Goal: Task Accomplishment & Management: Use online tool/utility

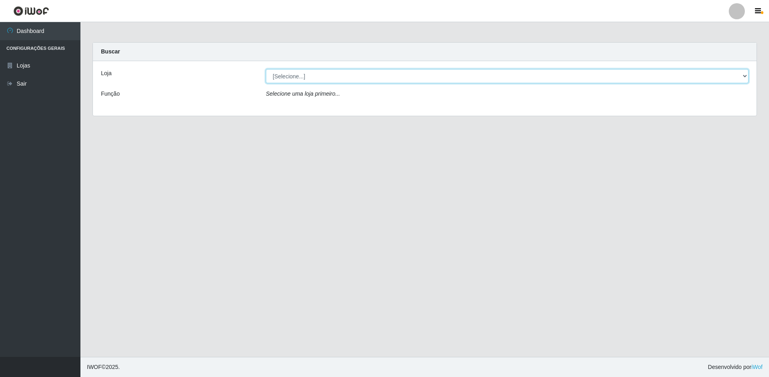
click at [372, 76] on select "[Selecione...] Extrabom - Loja 51 Gaivotas" at bounding box center [507, 76] width 483 height 14
select select "469"
click at [266, 69] on select "[Selecione...] Extrabom - Loja 51 Gaivotas" at bounding box center [507, 76] width 483 height 14
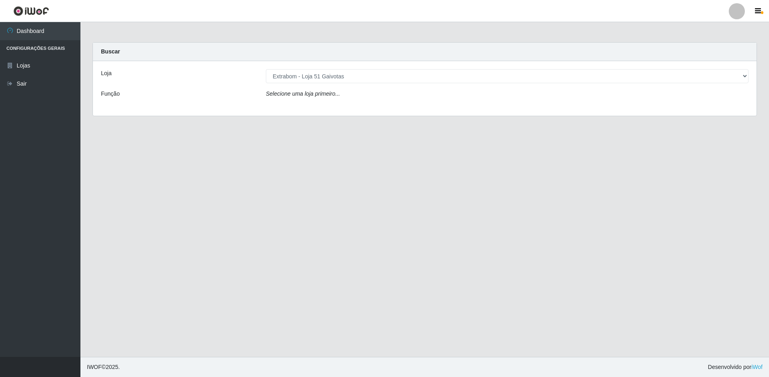
click at [356, 104] on div "Loja [Selecione...] Extrabom - Loja 51 Gaivotas Função Selecione uma loja prime…" at bounding box center [425, 88] width 664 height 55
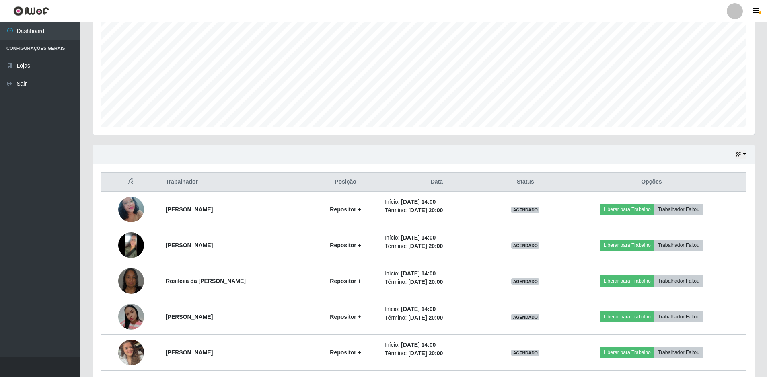
scroll to position [193, 0]
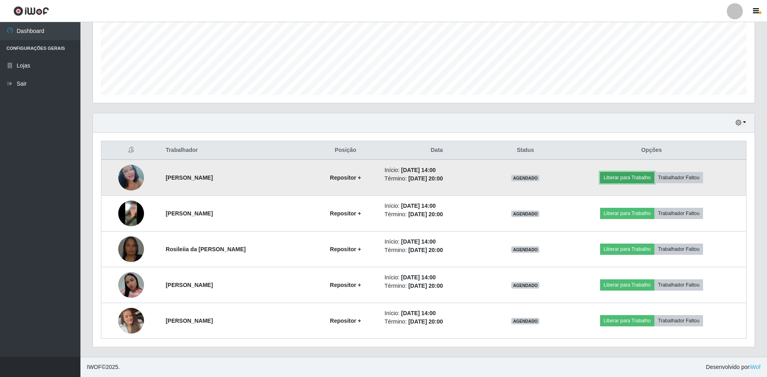
click at [637, 178] on button "Liberar para Trabalho" at bounding box center [627, 177] width 54 height 11
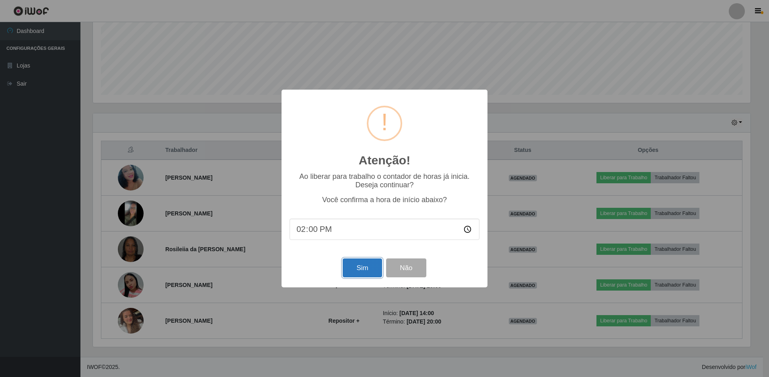
click at [359, 267] on button "Sim" at bounding box center [362, 268] width 39 height 19
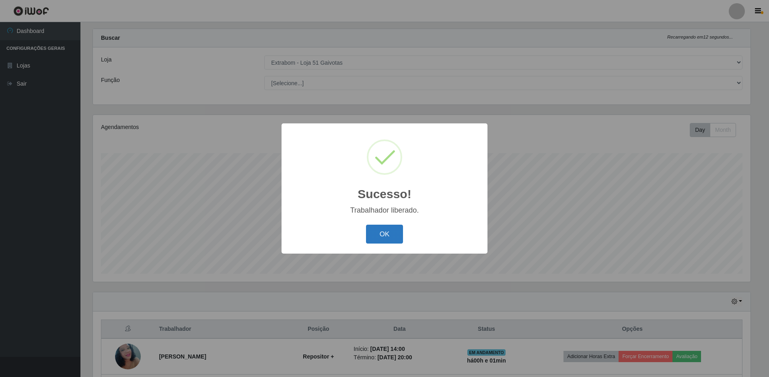
click at [389, 237] on button "OK" at bounding box center [384, 234] width 37 height 19
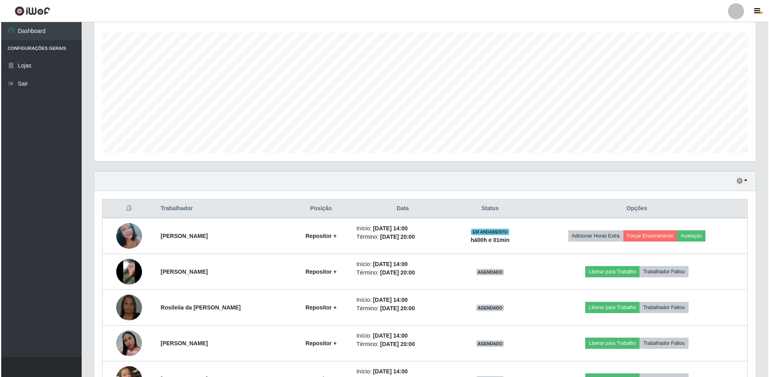
scroll to position [175, 0]
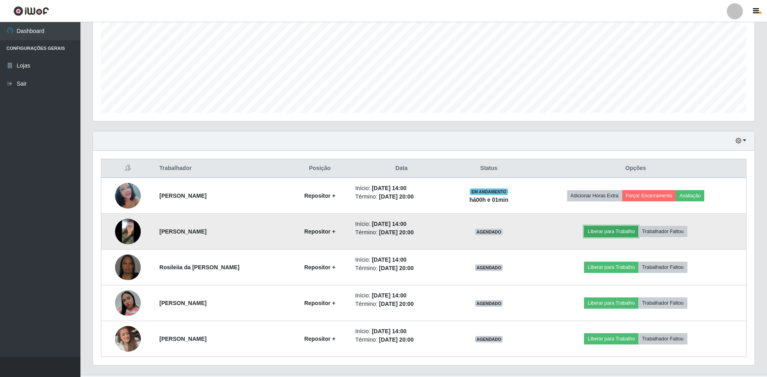
click at [606, 233] on button "Liberar para Trabalho" at bounding box center [611, 231] width 54 height 11
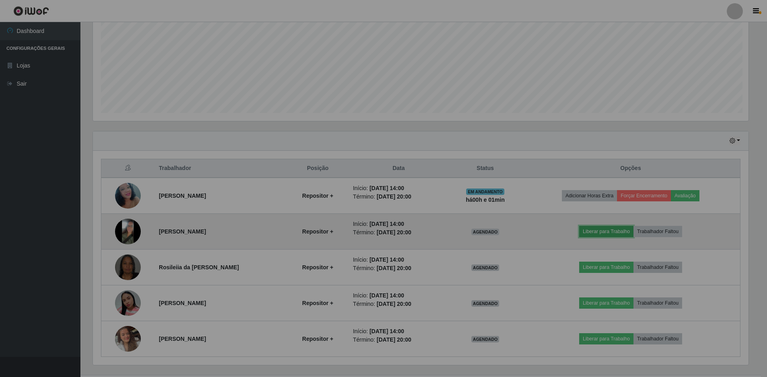
scroll to position [167, 662]
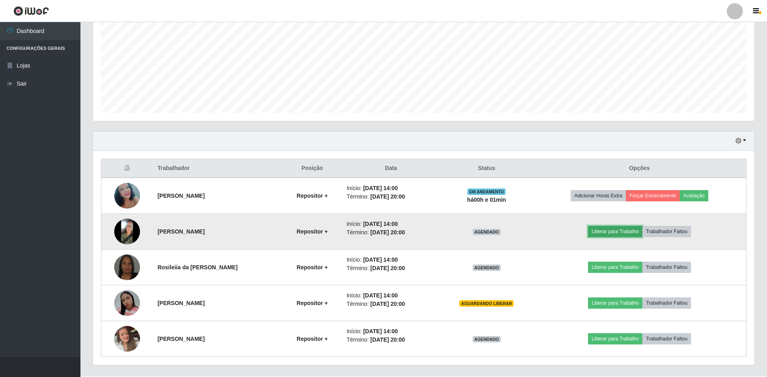
click at [604, 231] on button "Liberar para Trabalho" at bounding box center [615, 231] width 54 height 11
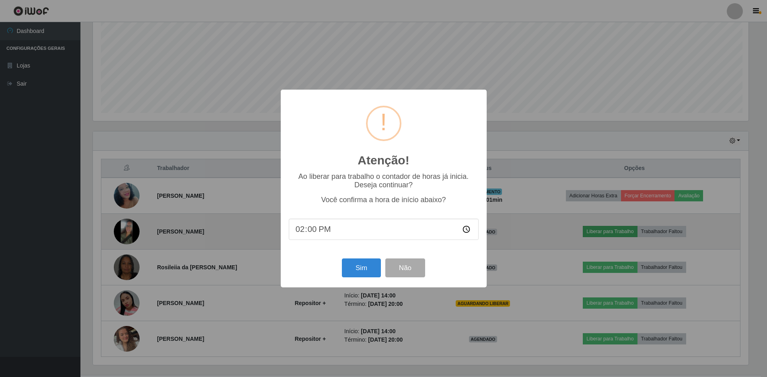
scroll to position [167, 658]
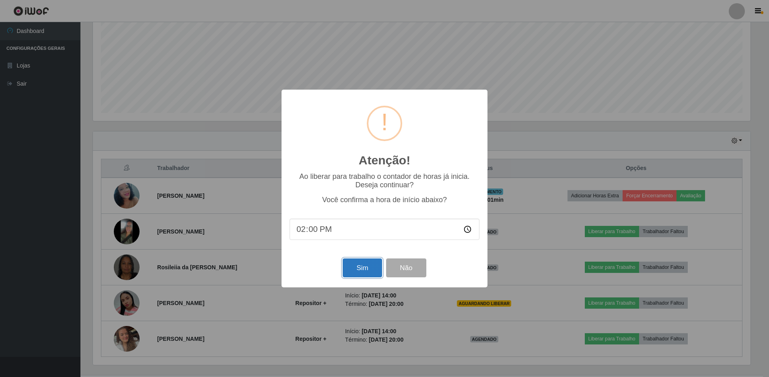
click at [365, 266] on button "Sim" at bounding box center [362, 268] width 39 height 19
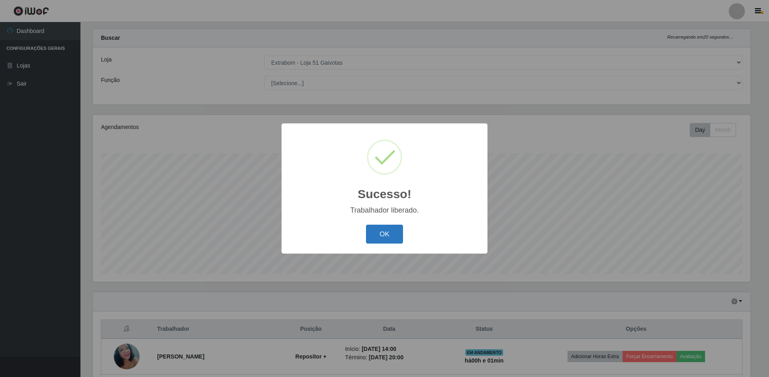
click at [389, 235] on button "OK" at bounding box center [384, 234] width 37 height 19
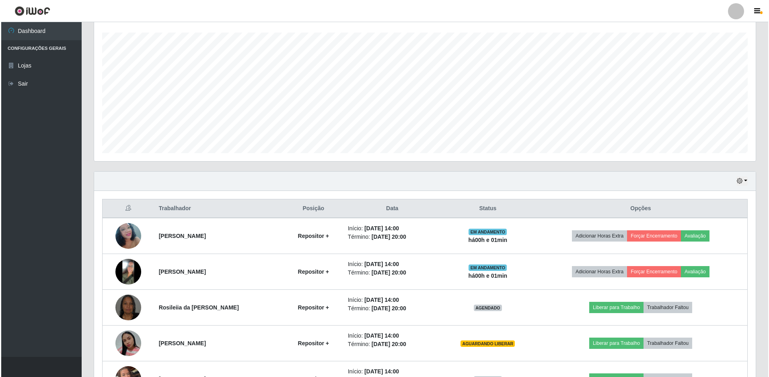
scroll to position [193, 0]
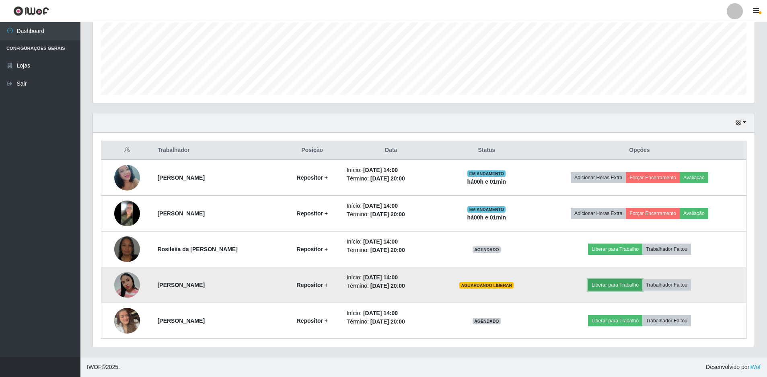
click at [613, 283] on button "Liberar para Trabalho" at bounding box center [615, 285] width 54 height 11
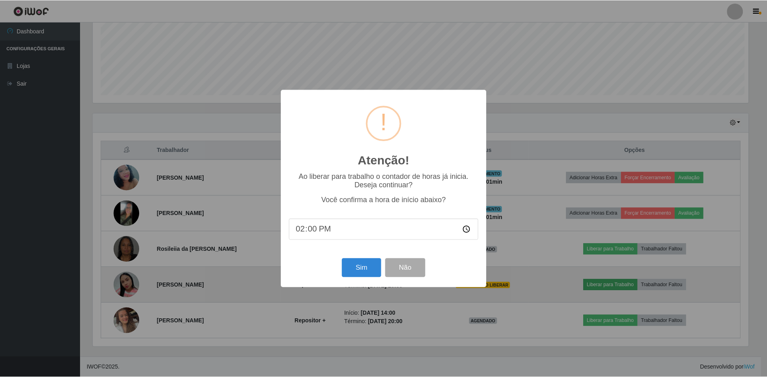
scroll to position [167, 658]
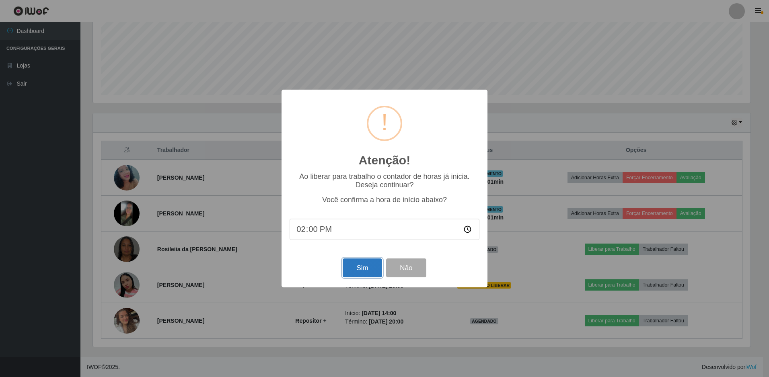
click at [359, 265] on button "Sim" at bounding box center [362, 268] width 39 height 19
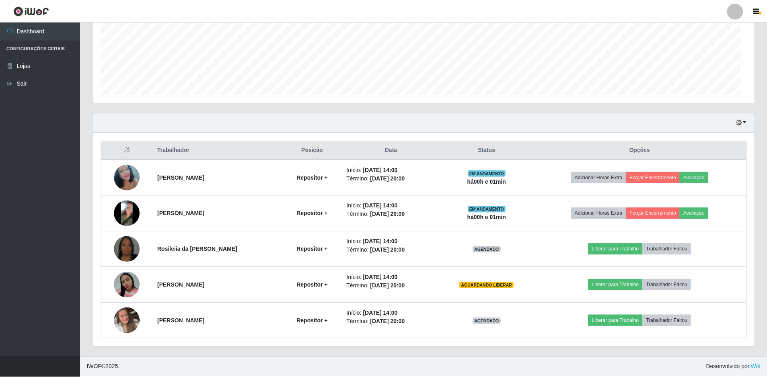
scroll to position [0, 0]
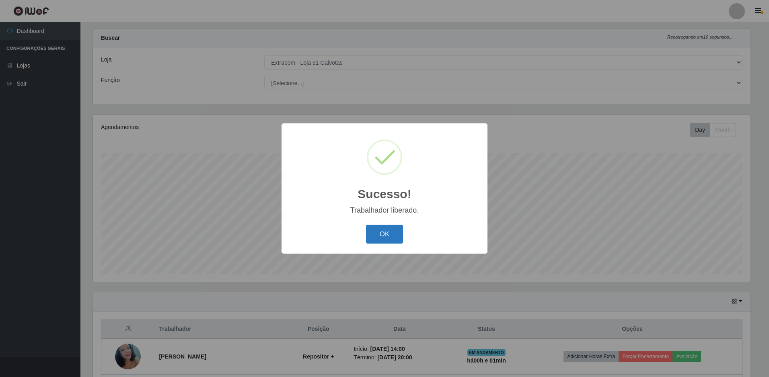
click at [390, 240] on button "OK" at bounding box center [384, 234] width 37 height 19
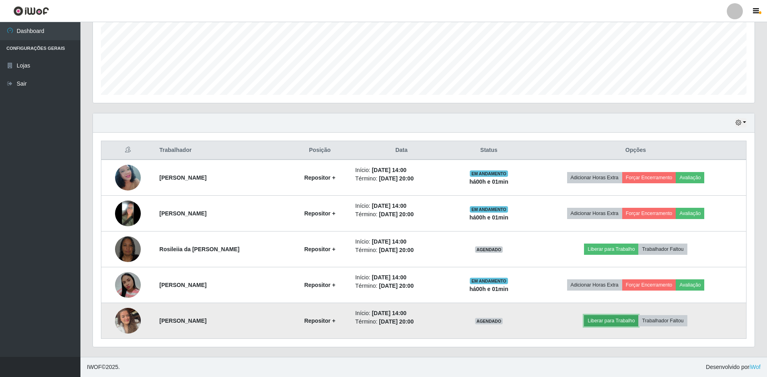
click at [611, 322] on button "Liberar para Trabalho" at bounding box center [611, 321] width 54 height 11
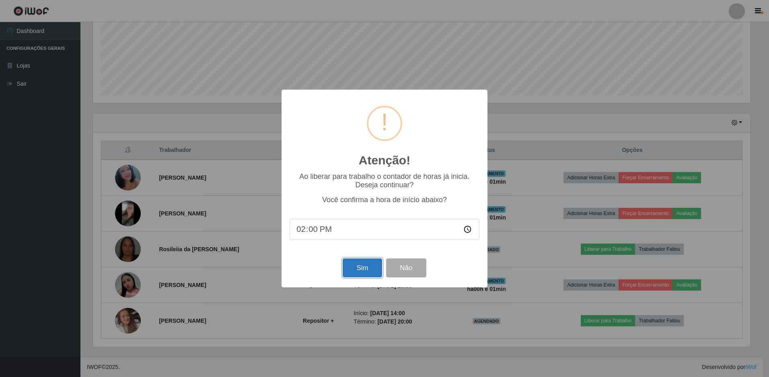
click at [354, 269] on button "Sim" at bounding box center [362, 268] width 39 height 19
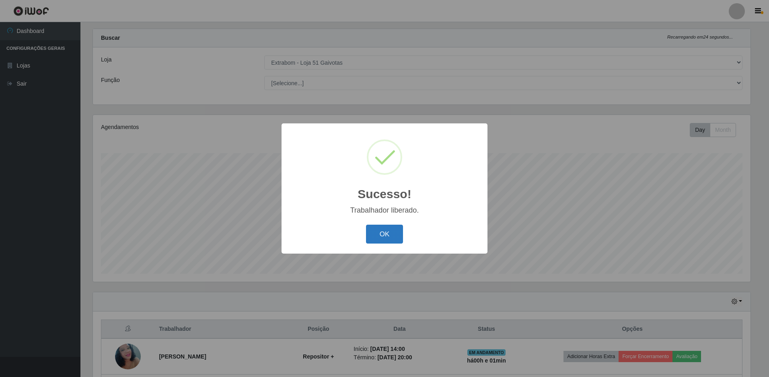
click at [393, 233] on button "OK" at bounding box center [384, 234] width 37 height 19
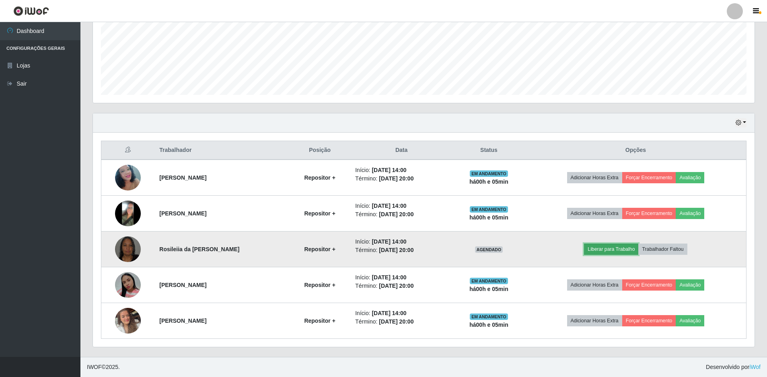
click at [626, 248] on button "Liberar para Trabalho" at bounding box center [611, 249] width 54 height 11
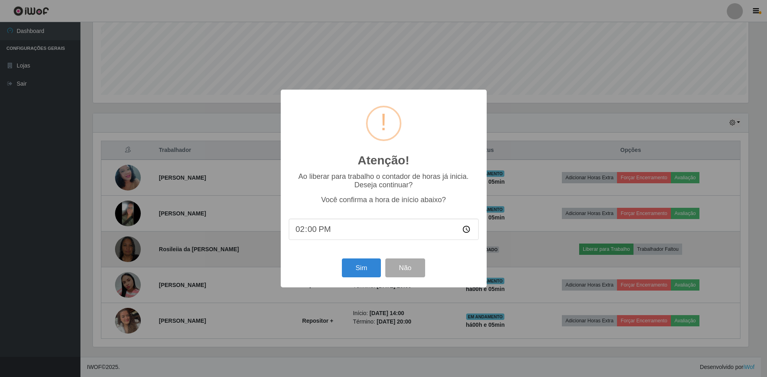
scroll to position [167, 658]
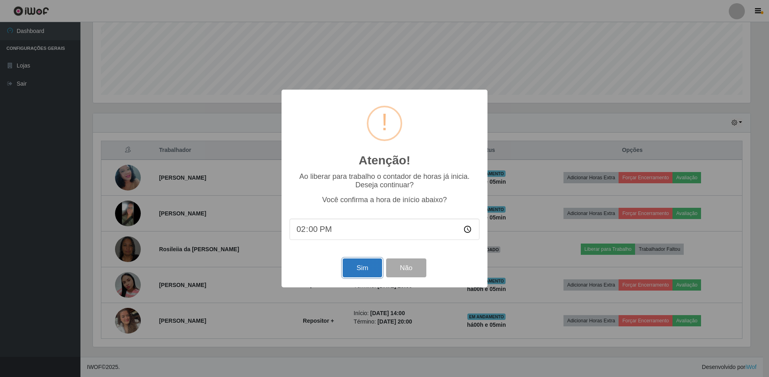
click at [357, 268] on button "Sim" at bounding box center [362, 268] width 39 height 19
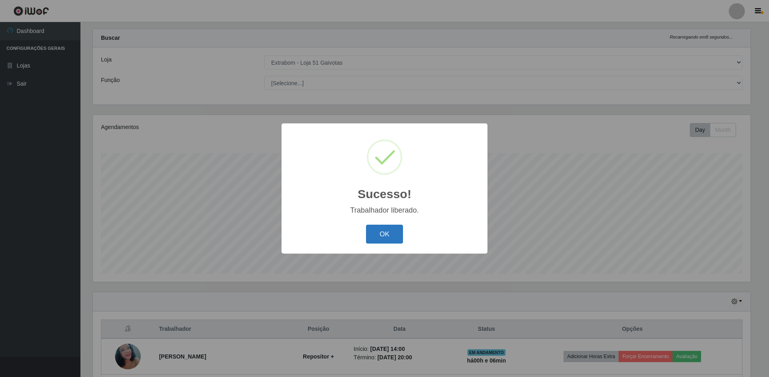
click at [373, 235] on button "OK" at bounding box center [384, 234] width 37 height 19
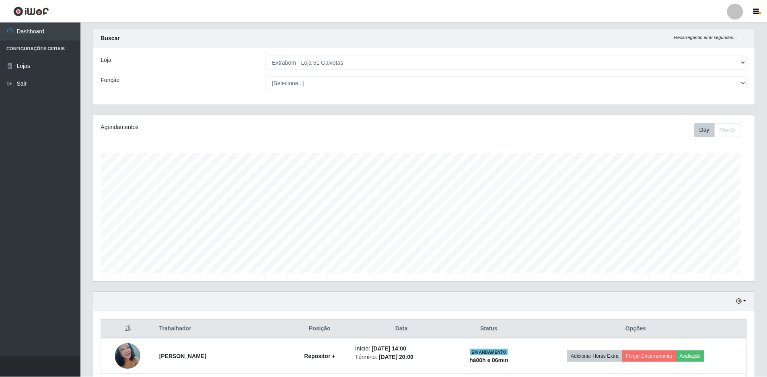
scroll to position [167, 662]
